Goal: Find specific page/section: Find specific page/section

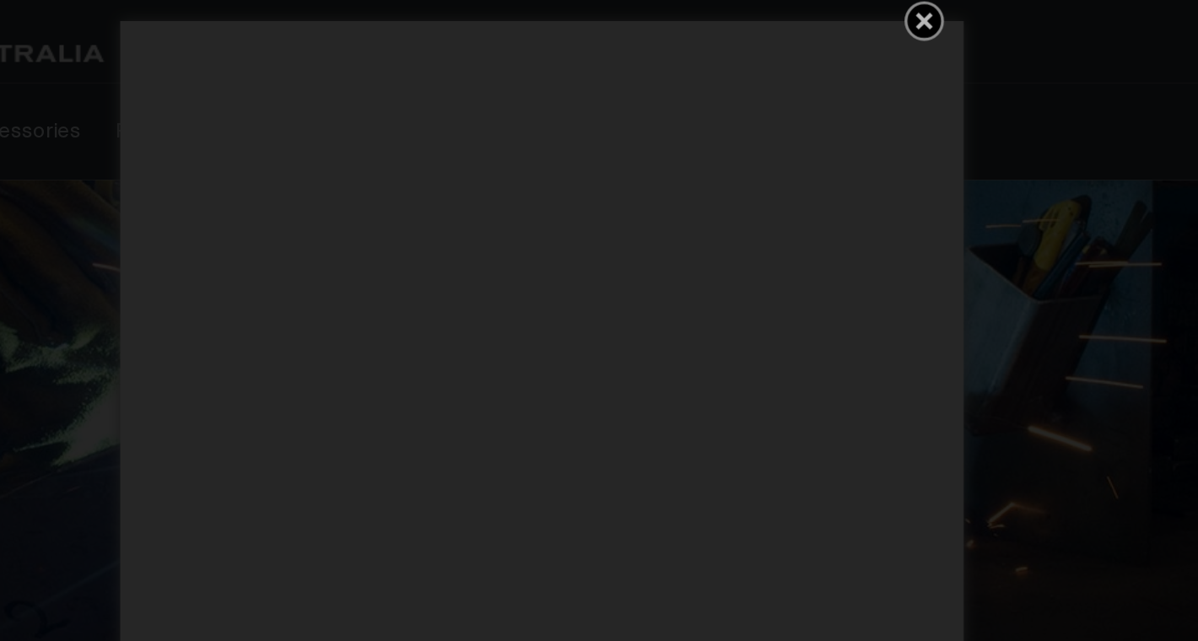
click at [827, 13] on icon "Get 5 WIA Welding Guides Free!" at bounding box center [828, 13] width 10 height 10
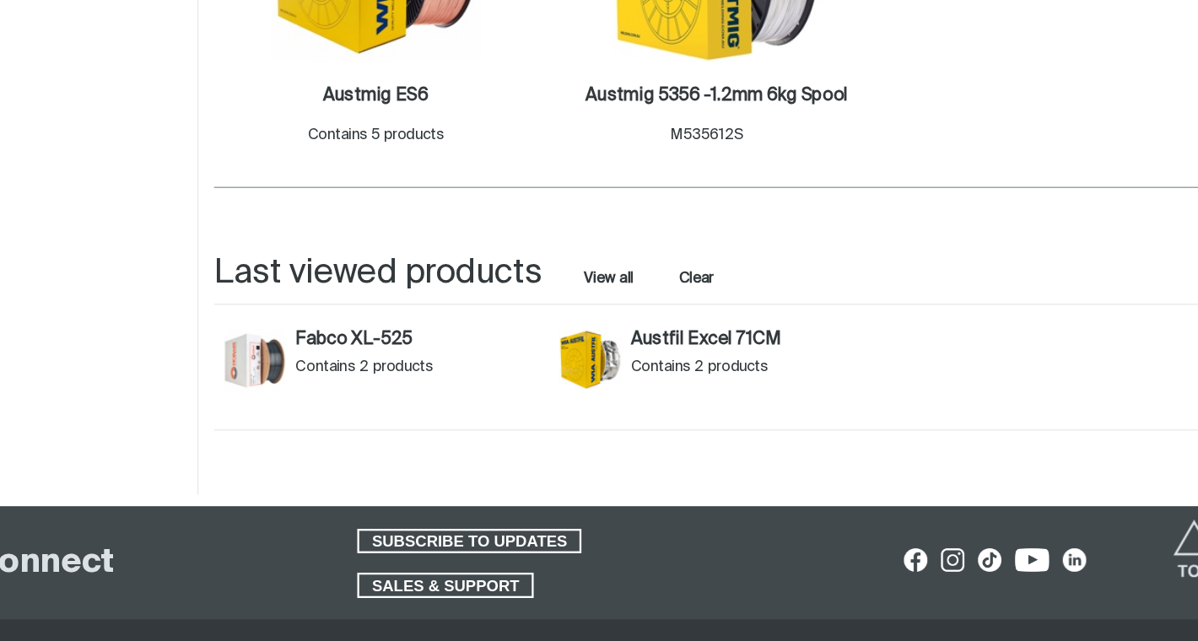
scroll to position [748, 0]
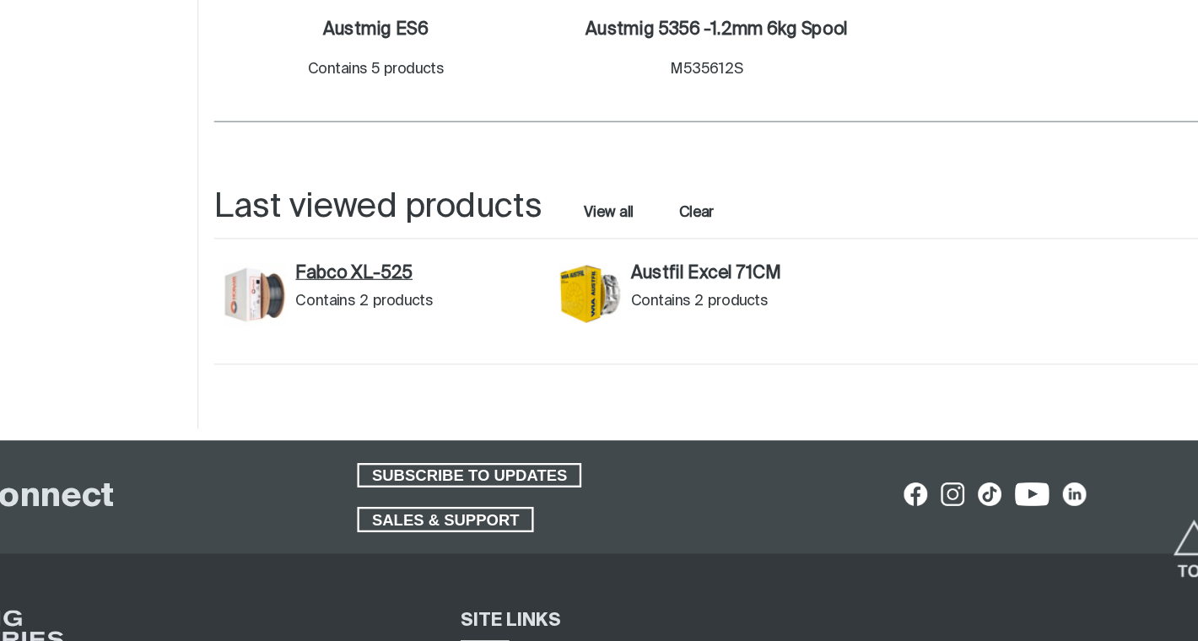
click at [398, 318] on link "Fabco XL-525" at bounding box center [490, 323] width 211 height 19
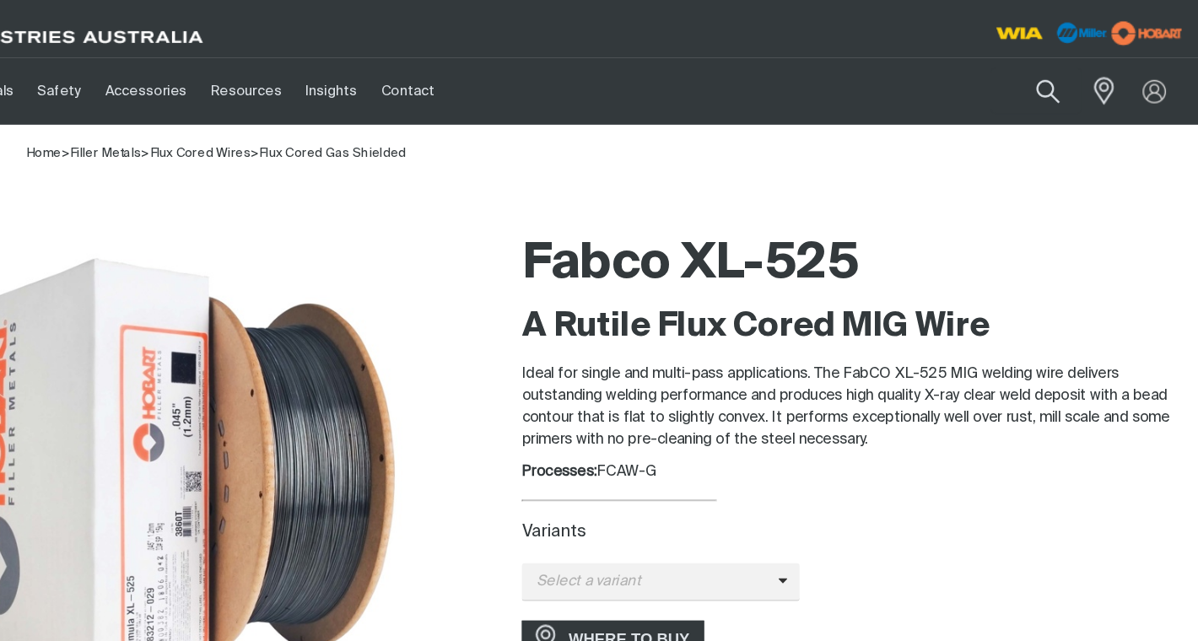
click at [1137, 22] on img at bounding box center [1154, 28] width 74 height 30
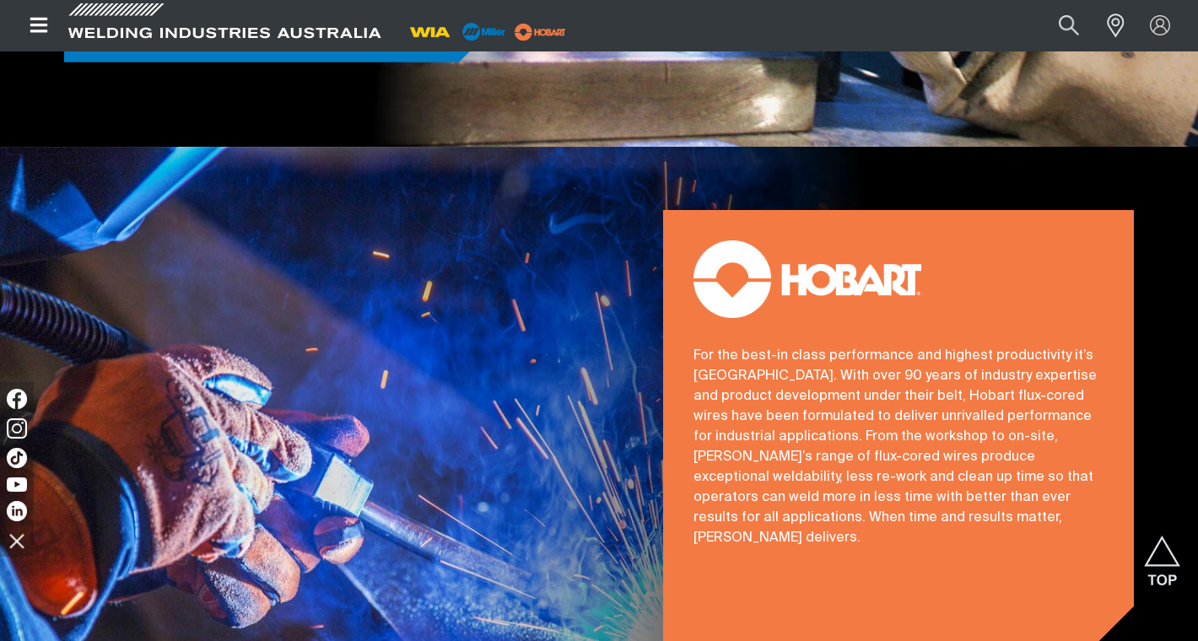
scroll to position [2404, 0]
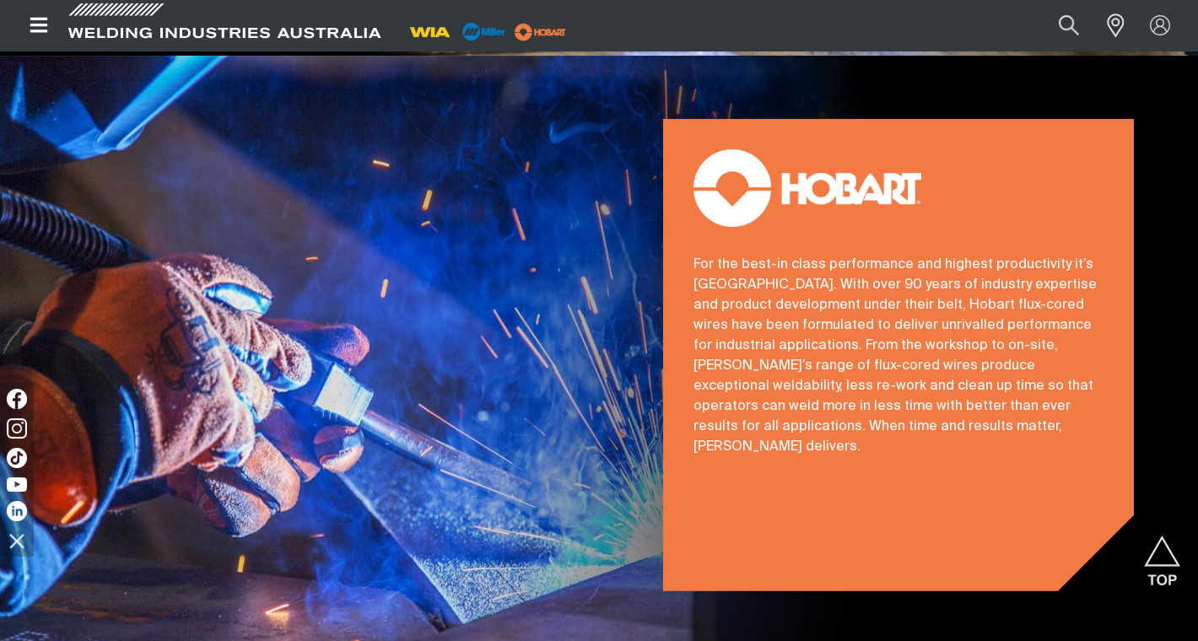
click at [781, 149] on img at bounding box center [808, 188] width 228 height 78
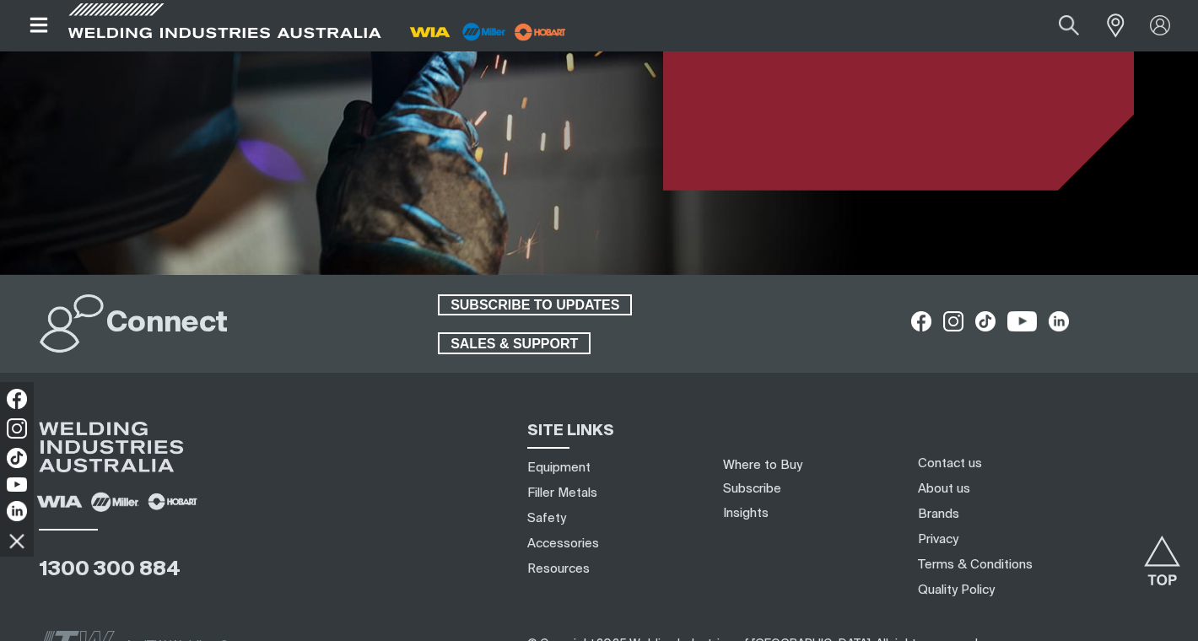
scroll to position [4217, 0]
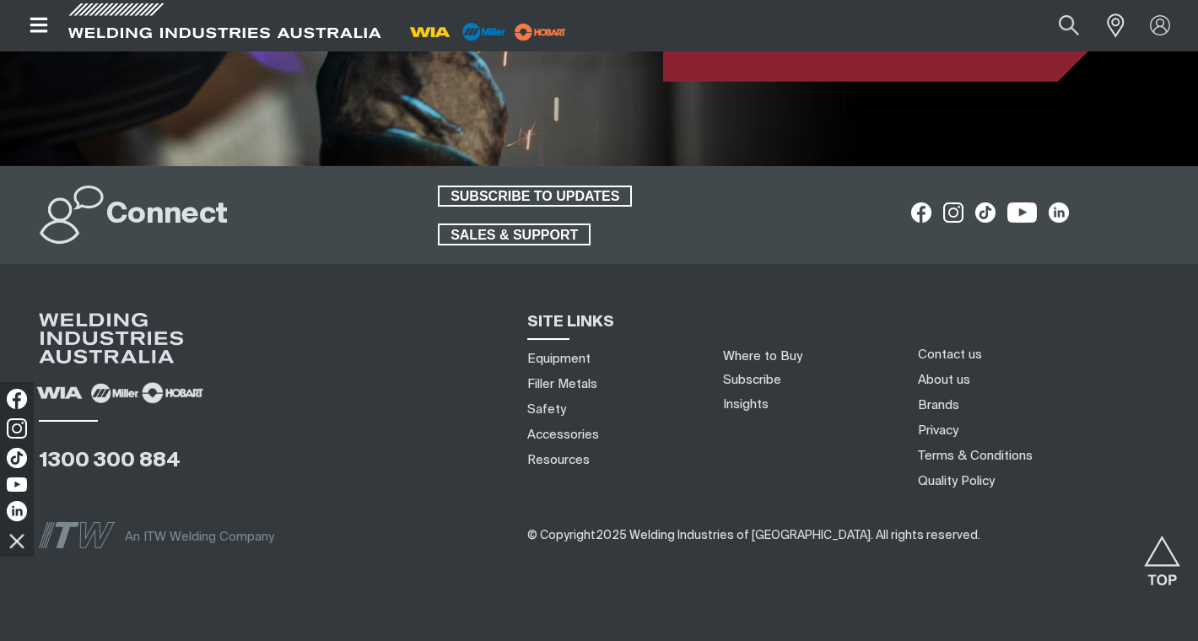
click at [178, 377] on img at bounding box center [173, 392] width 74 height 30
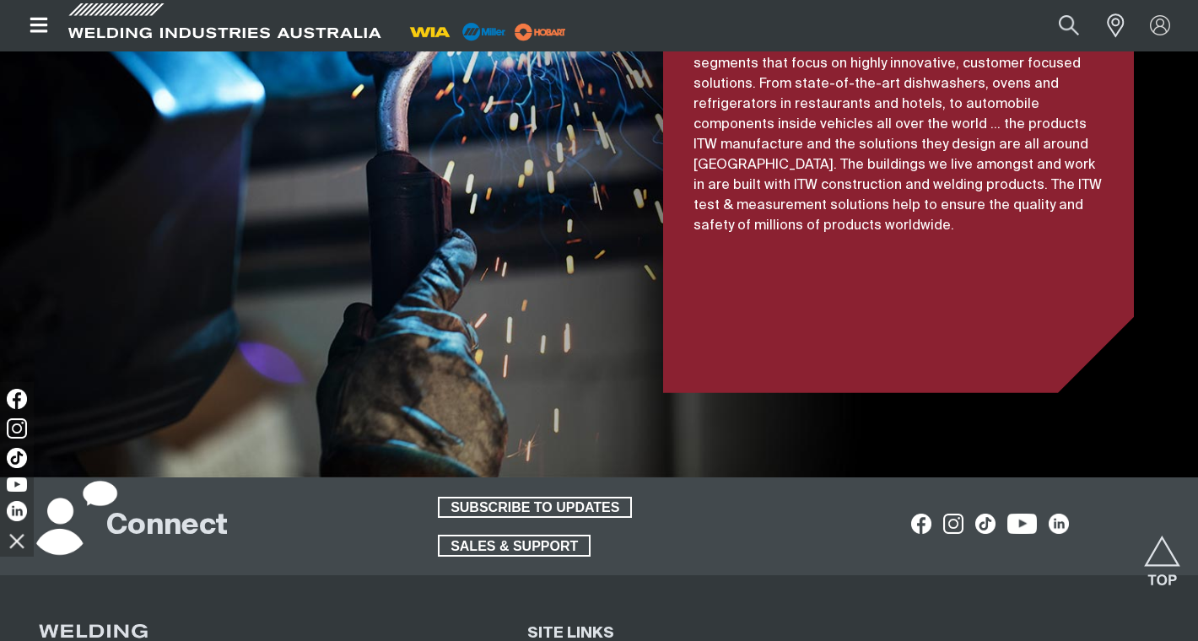
scroll to position [4217, 0]
